Goal: Find specific fact: Find specific fact

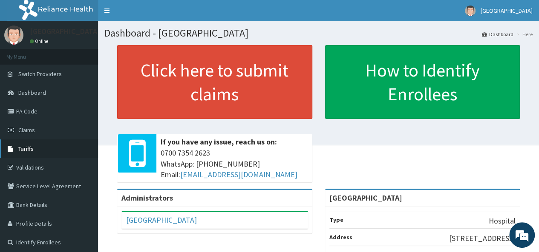
click at [32, 146] on span "Tariffs" at bounding box center [25, 149] width 15 height 8
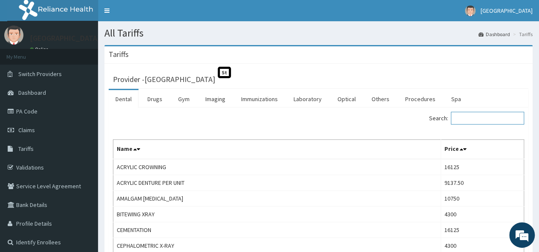
click at [463, 121] on input "Search:" at bounding box center [486, 118] width 73 height 13
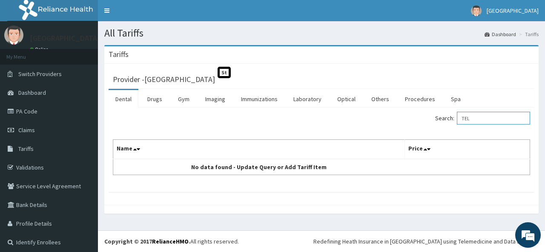
drag, startPoint x: 494, startPoint y: 121, endPoint x: 480, endPoint y: 115, distance: 14.7
click at [480, 115] on input "TEL" at bounding box center [493, 118] width 73 height 13
type input "TEL"
click at [159, 97] on link "Drugs" at bounding box center [154, 99] width 29 height 18
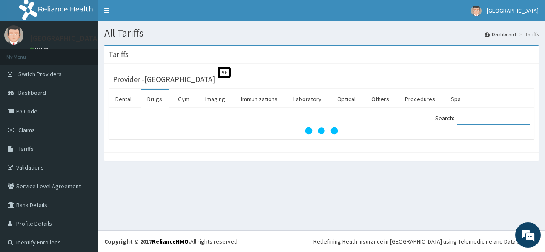
click at [461, 117] on input "Search:" at bounding box center [493, 118] width 73 height 13
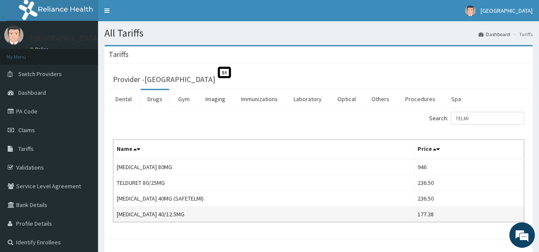
click at [413, 215] on td "[MEDICAL_DATA] 40/12.5MG" at bounding box center [263, 215] width 300 height 16
click at [400, 217] on td "[MEDICAL_DATA] 40/12.5MG" at bounding box center [263, 215] width 300 height 16
click at [499, 219] on td "177.38" at bounding box center [468, 215] width 110 height 16
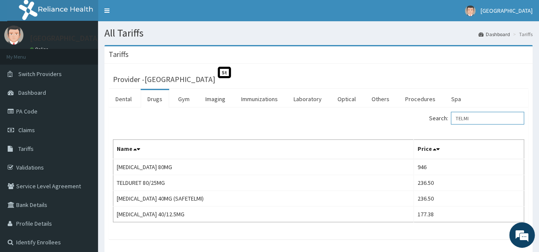
click at [480, 119] on input "TELMI" at bounding box center [486, 118] width 73 height 13
type input "T"
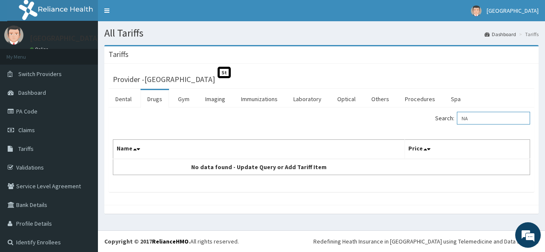
type input "N"
